Goal: Navigation & Orientation: Find specific page/section

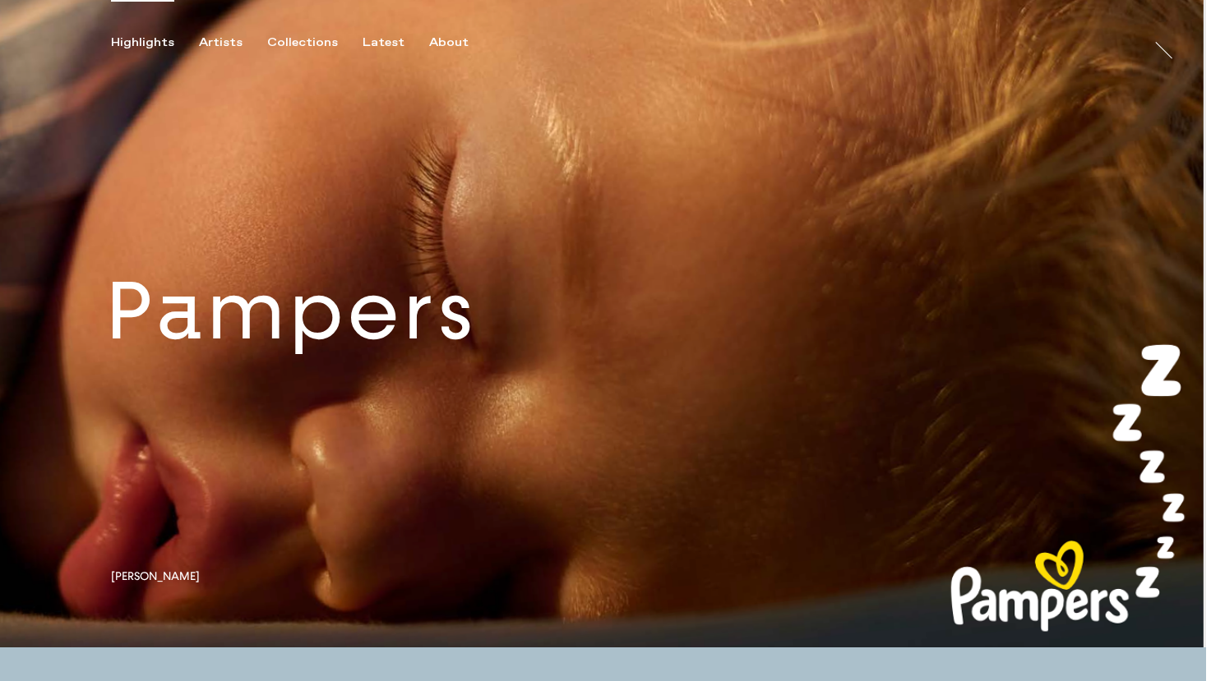
click at [311, 320] on link at bounding box center [603, 324] width 1206 height 648
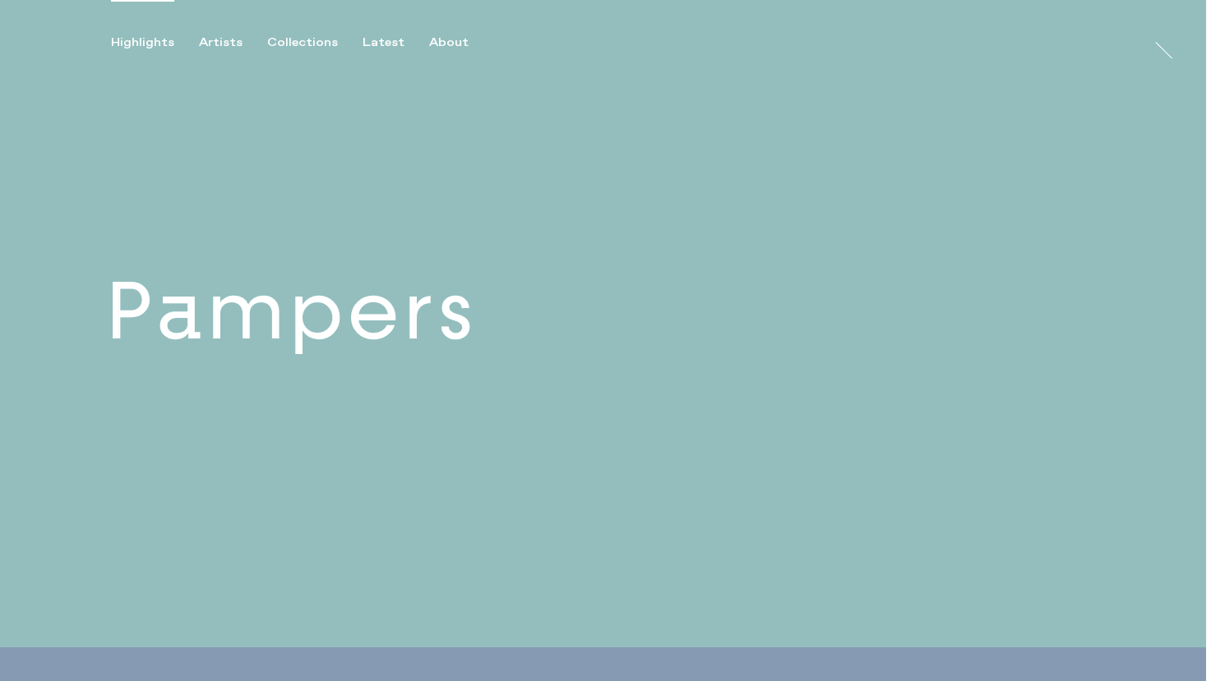
click at [376, 362] on link at bounding box center [603, 324] width 1206 height 648
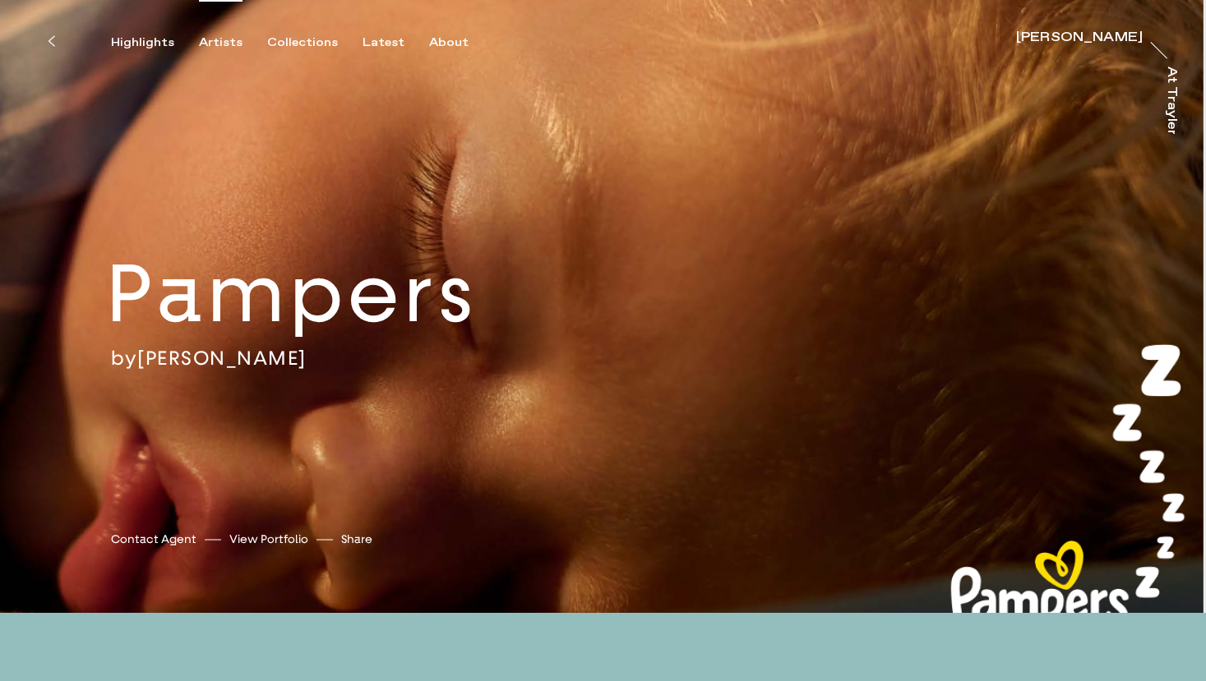
click at [209, 42] on div "Artists" at bounding box center [221, 42] width 44 height 15
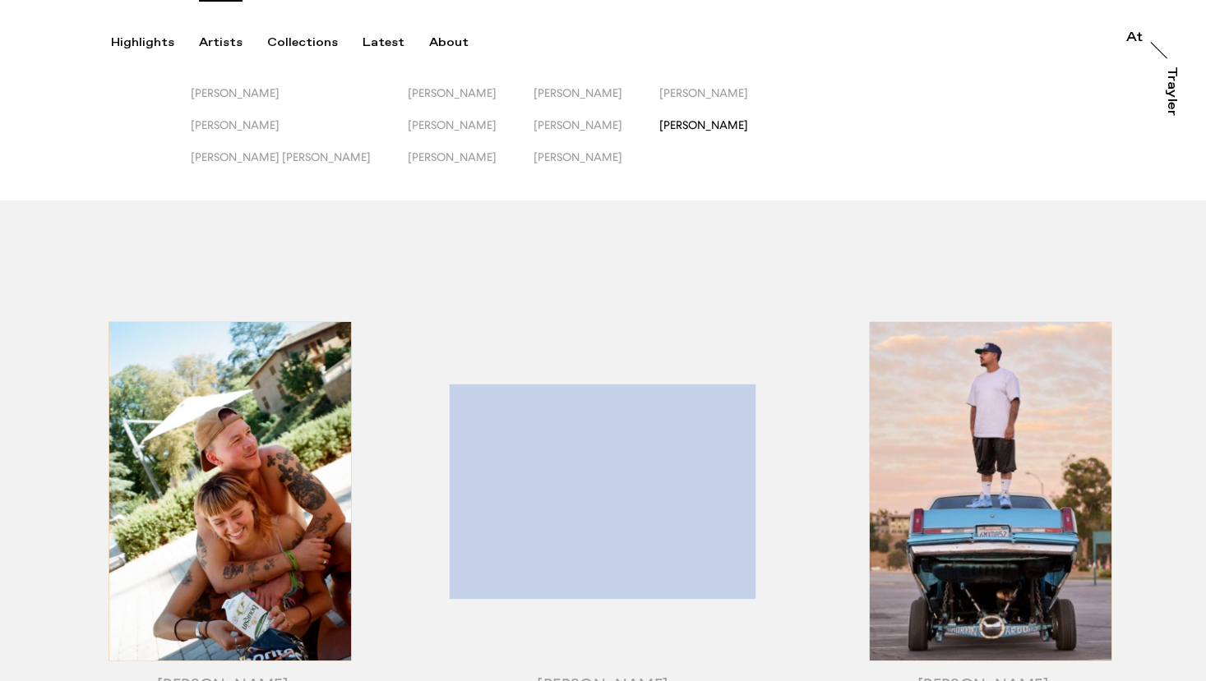
click at [659, 120] on span "[PERSON_NAME]" at bounding box center [703, 124] width 89 height 13
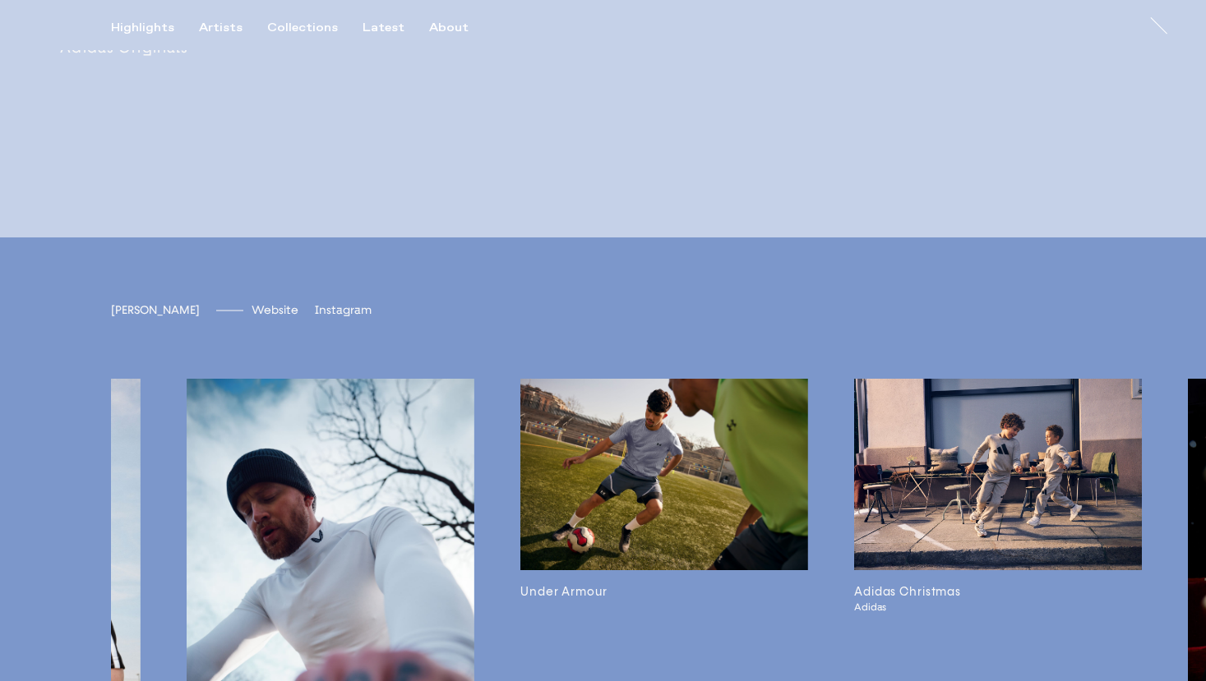
scroll to position [3826, 0]
